Goal: Task Accomplishment & Management: Manage account settings

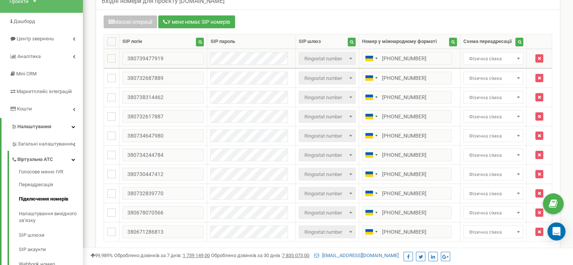
click at [482, 61] on span "Фізична сімка" at bounding box center [493, 58] width 55 height 11
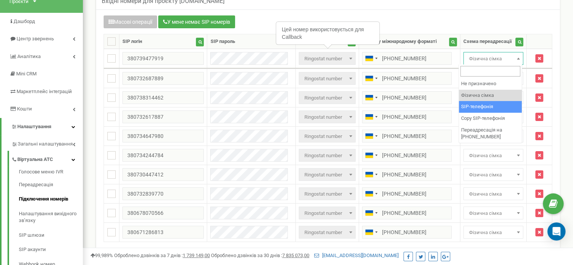
select select "153495"
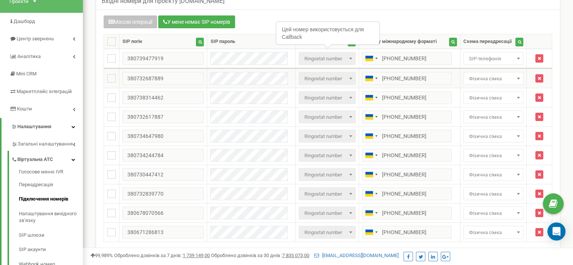
click at [478, 78] on span "Фізична сімка" at bounding box center [493, 78] width 55 height 11
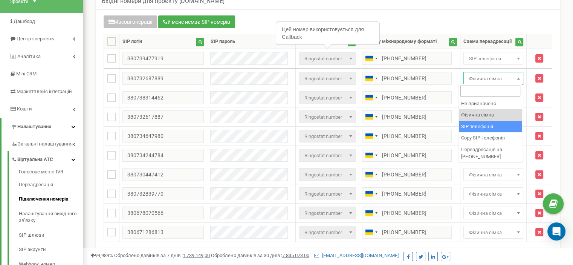
select select "153495"
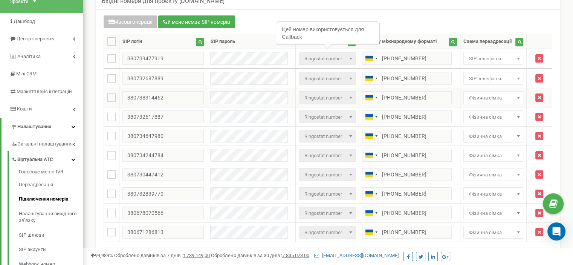
click at [476, 97] on span "Фізична сімка" at bounding box center [493, 98] width 55 height 11
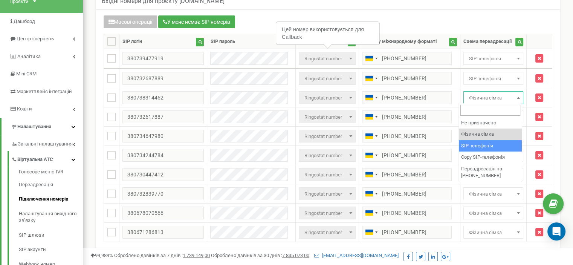
select select "153495"
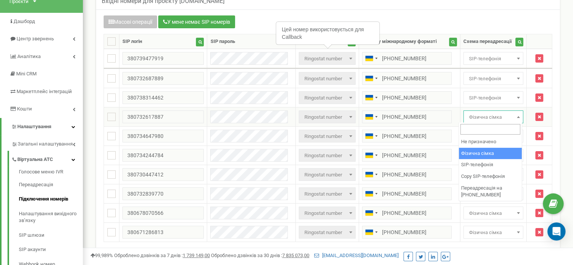
click at [489, 116] on span "Фізична сімка" at bounding box center [493, 117] width 55 height 11
select select "153495"
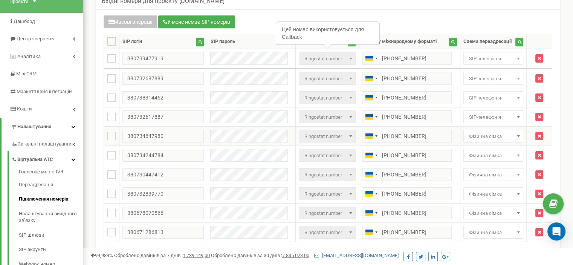
click at [480, 134] on span "Фізична сімка" at bounding box center [493, 136] width 55 height 11
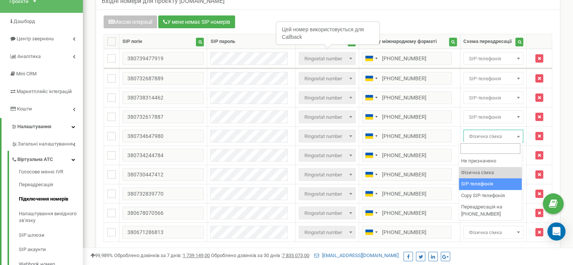
select select "153495"
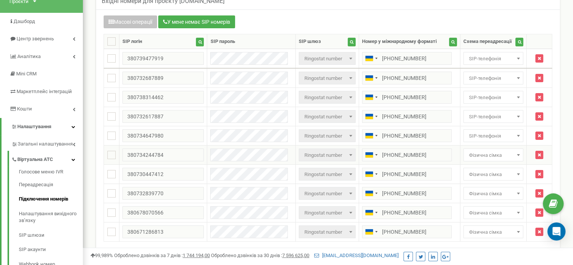
click at [483, 157] on span "Фізична сімка" at bounding box center [493, 155] width 55 height 11
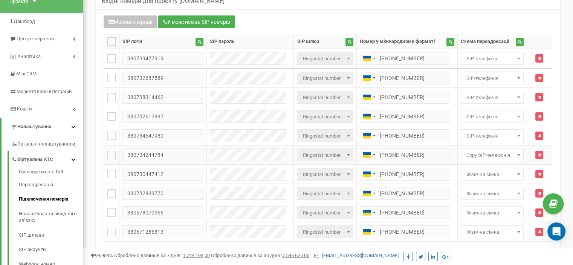
click at [482, 150] on span "Copy SIP-телефонія" at bounding box center [492, 155] width 58 height 11
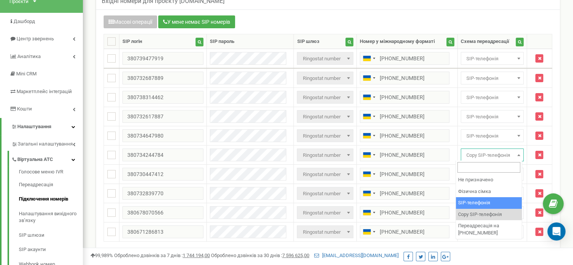
select select "153495"
click at [480, 158] on span "Copy SIP-телефонія" at bounding box center [492, 155] width 58 height 11
select select "153495"
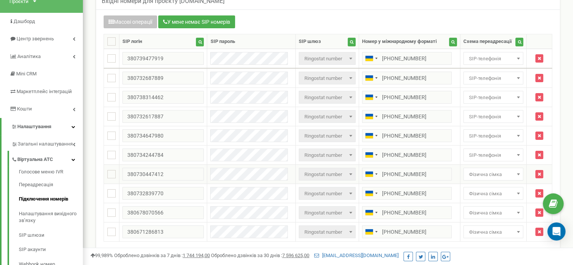
click at [466, 171] on span "Фізична сімка" at bounding box center [493, 174] width 55 height 11
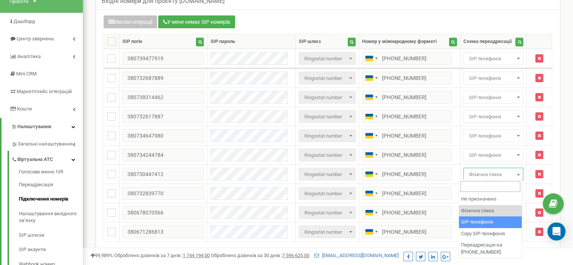
select select "153495"
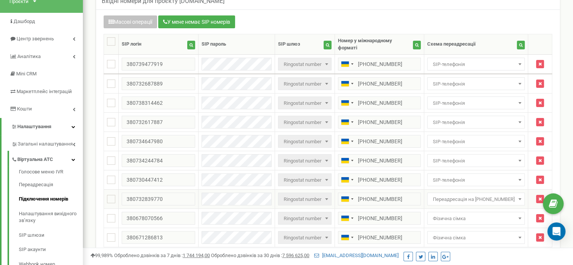
click at [490, 194] on span "Переадресація на [PHONE_NUMBER]" at bounding box center [475, 199] width 92 height 11
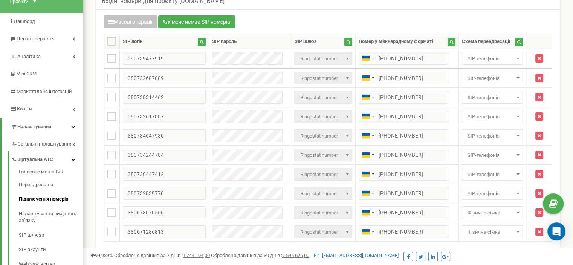
select select "153495"
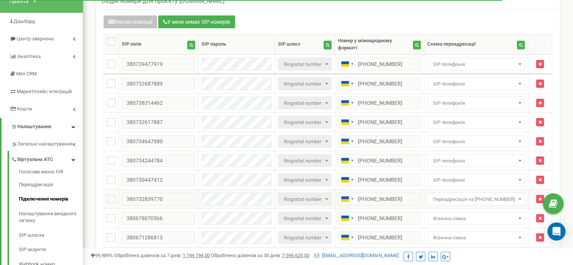
click at [484, 196] on span "Переадресація на [PHONE_NUMBER]" at bounding box center [475, 199] width 92 height 11
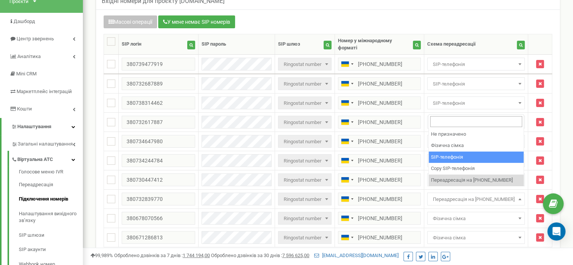
select select "153495"
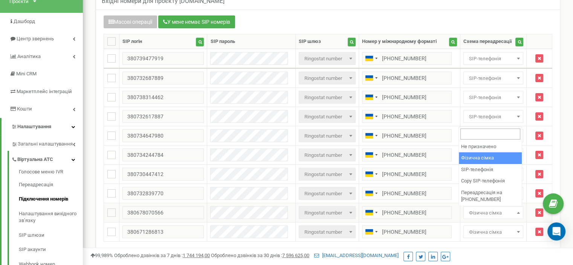
click at [480, 212] on span "Фізична сімка" at bounding box center [493, 212] width 55 height 11
select select "153495"
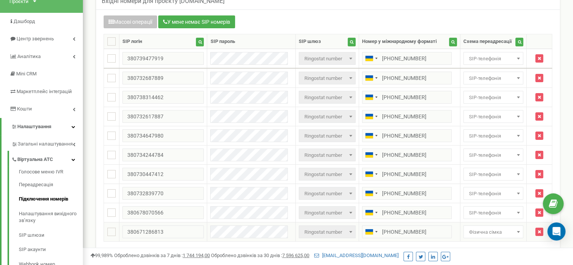
click at [477, 229] on span "Фізична сімка" at bounding box center [493, 232] width 55 height 11
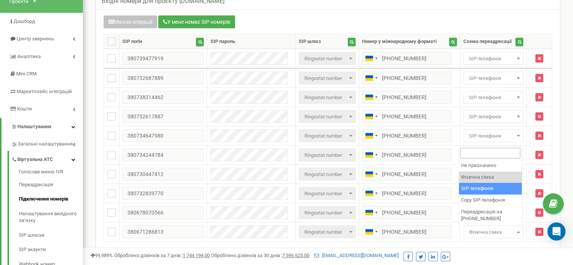
select select "153495"
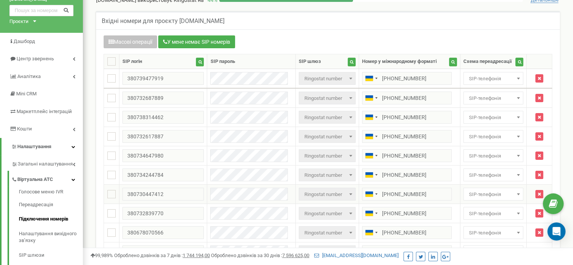
scroll to position [23, 0]
